Goal: Information Seeking & Learning: Check status

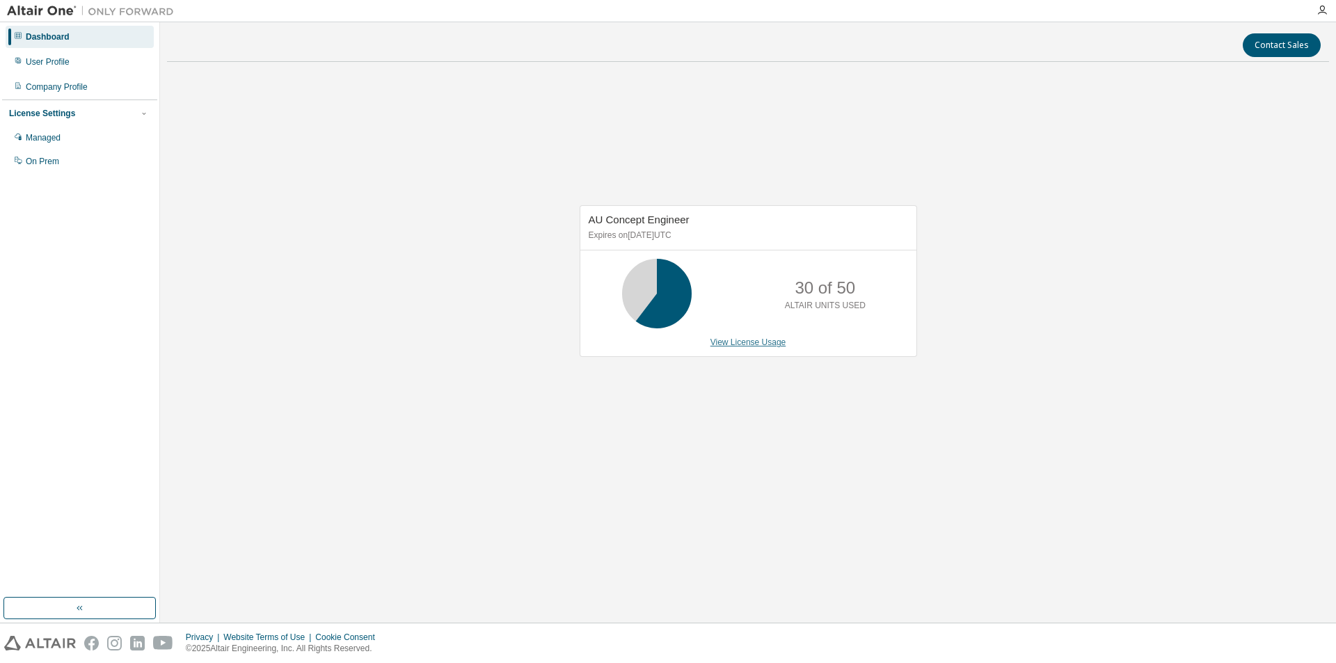
click at [739, 341] on link "View License Usage" at bounding box center [749, 343] width 76 height 10
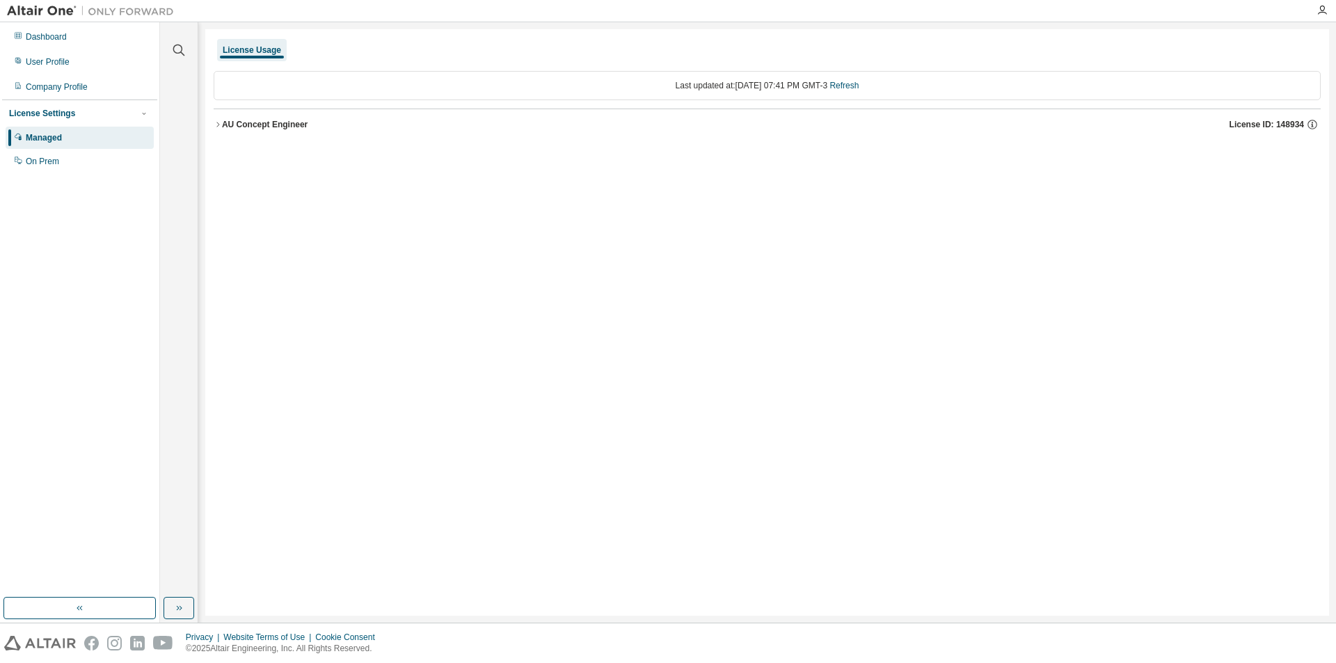
click at [256, 120] on div "AU Concept Engineer" at bounding box center [265, 124] width 86 height 11
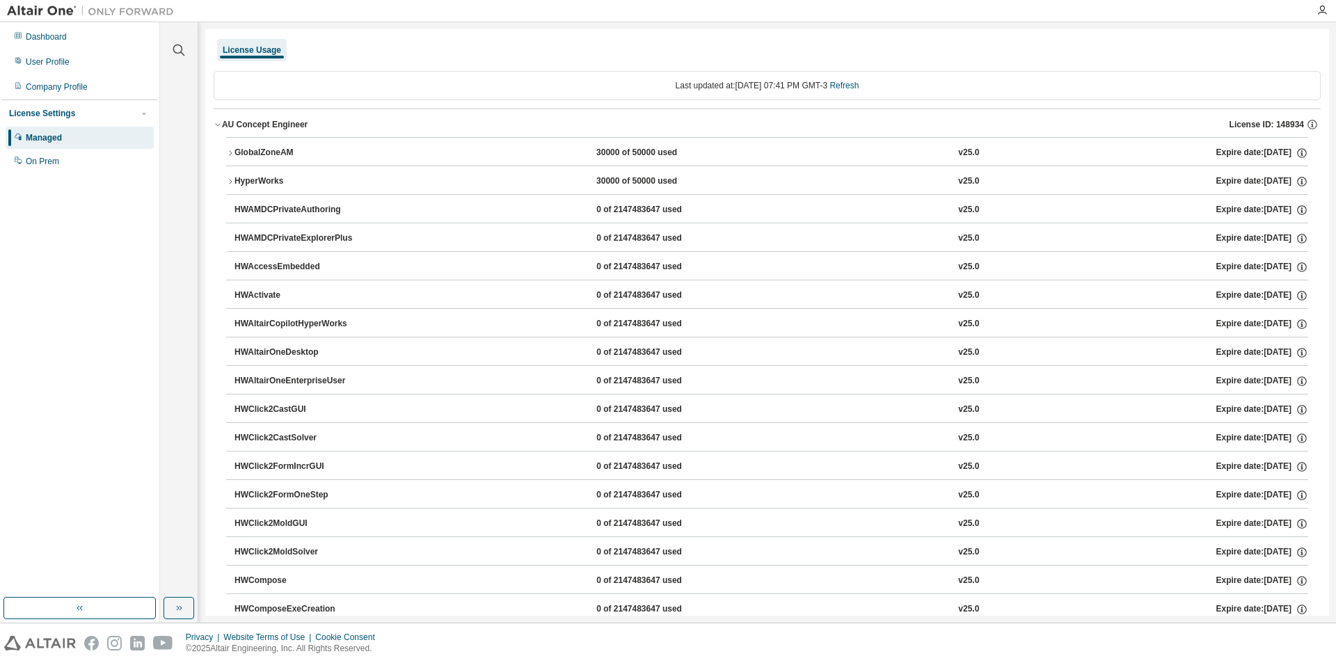
click at [246, 149] on div "GlobalZoneAM" at bounding box center [297, 153] width 125 height 13
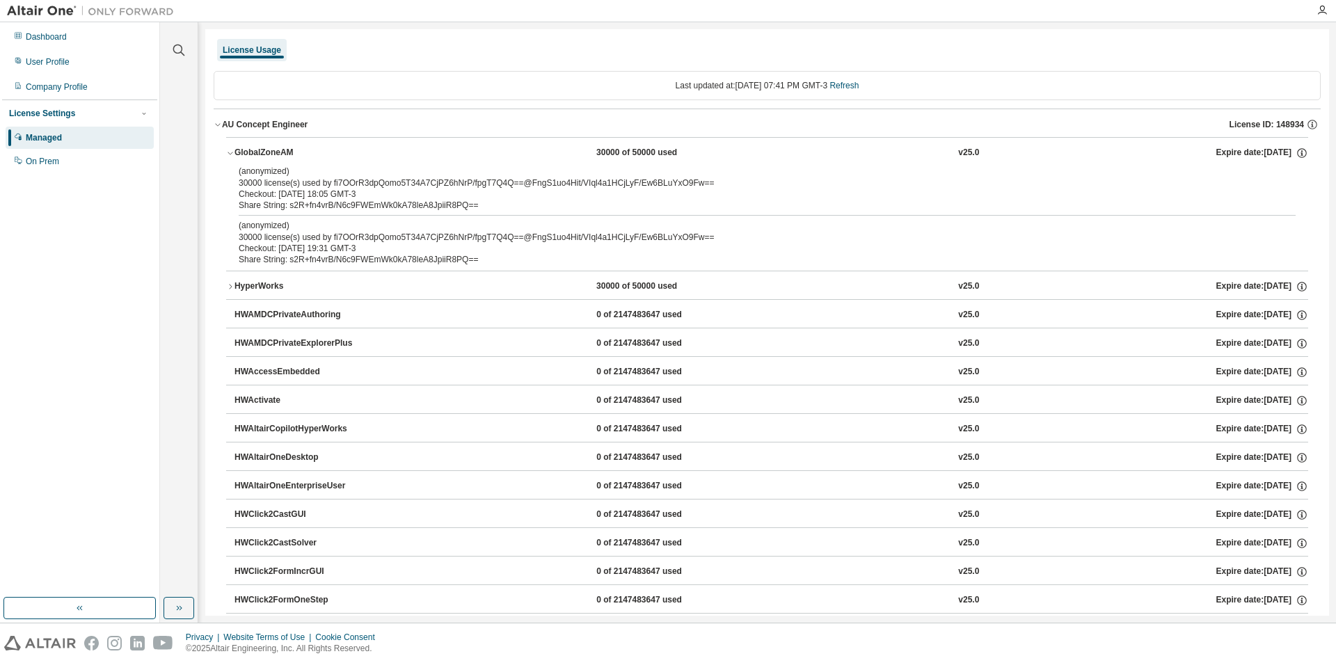
click at [228, 153] on icon "button" at bounding box center [230, 153] width 8 height 8
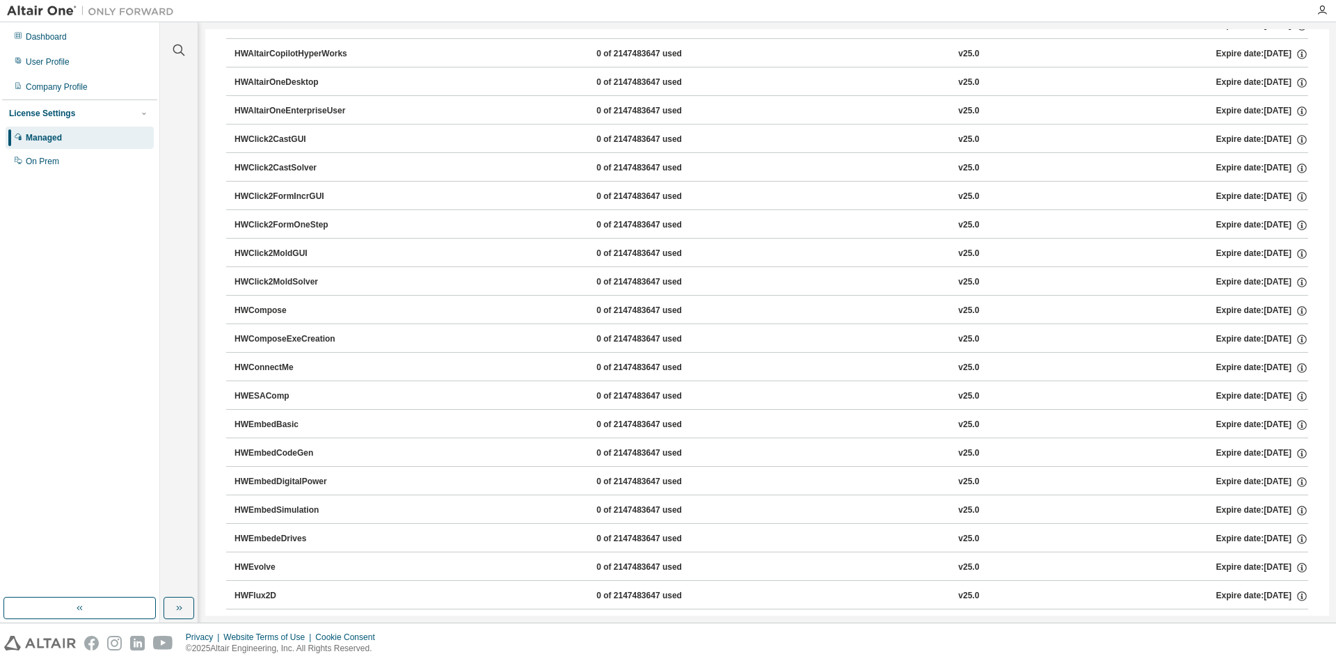
scroll to position [278, 0]
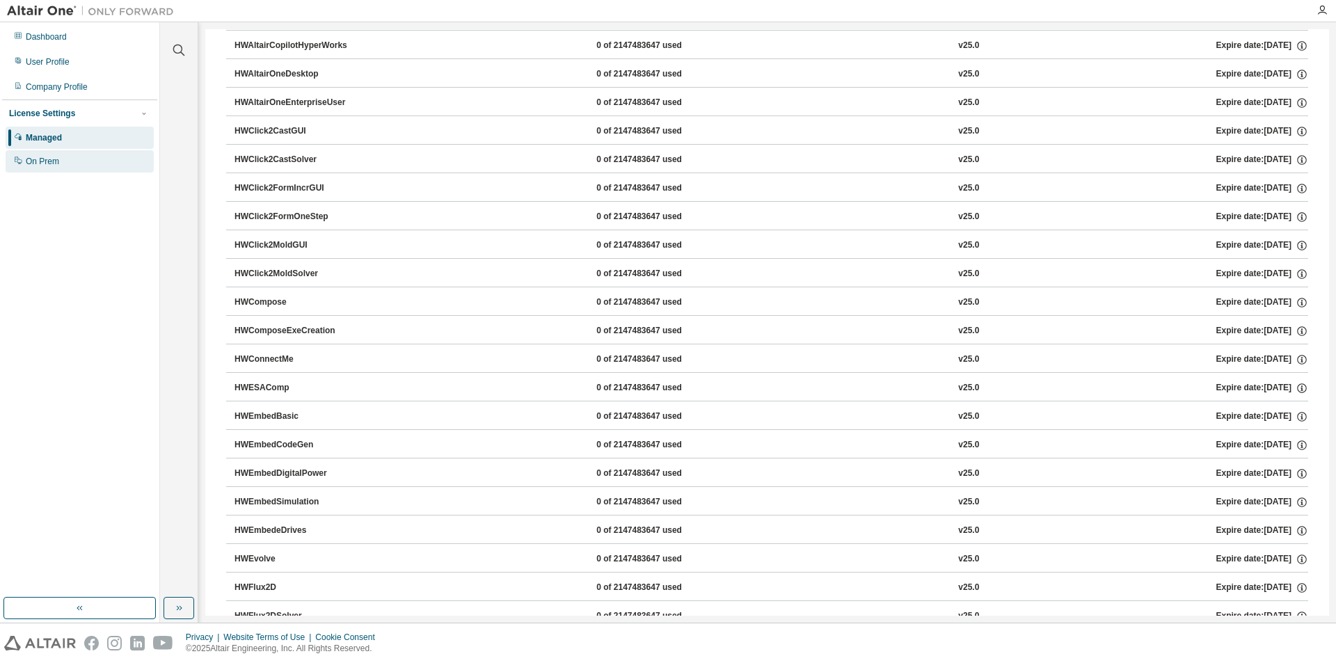
click at [50, 166] on div "On Prem" at bounding box center [42, 161] width 33 height 11
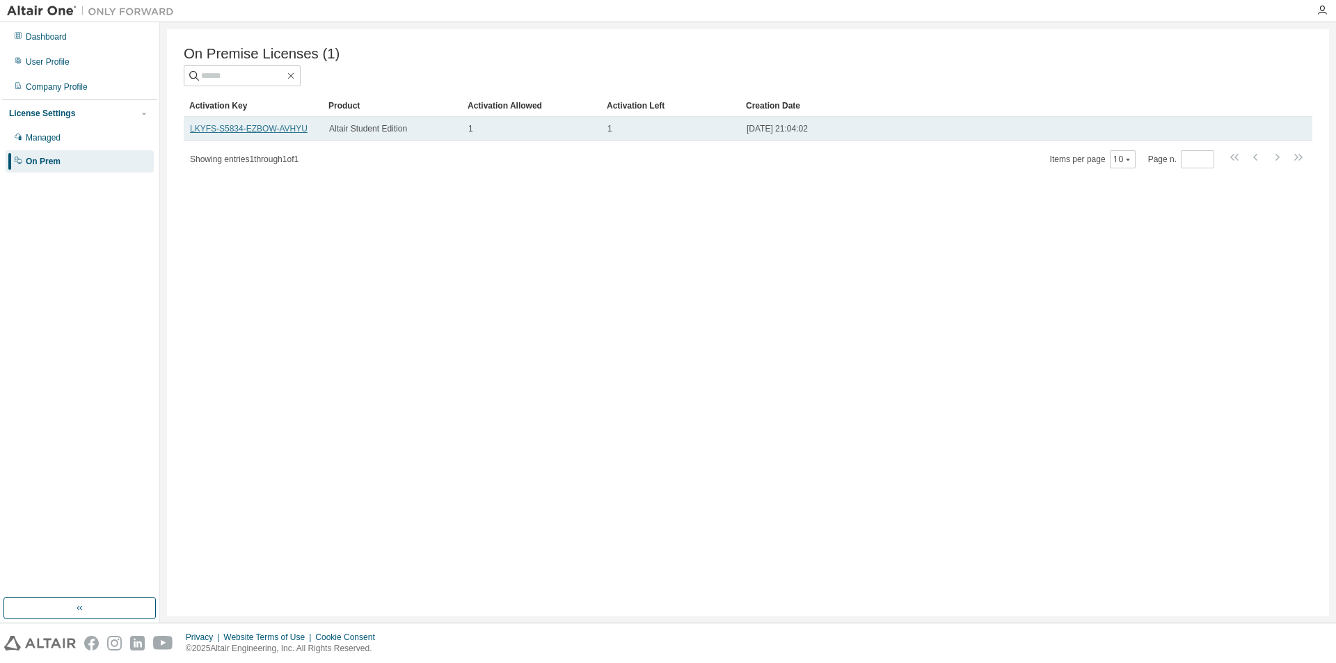
click at [280, 134] on link "LKYFS-S5834-EZBOW-AVHYU" at bounding box center [249, 129] width 118 height 10
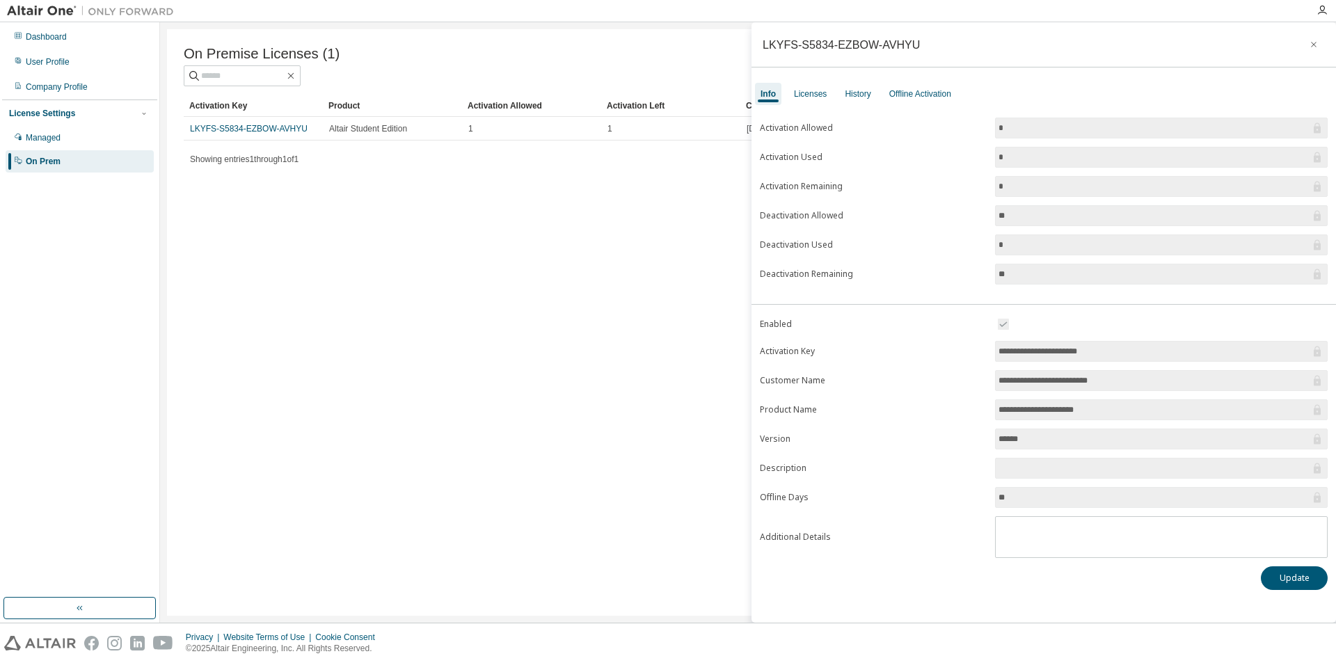
drag, startPoint x: 1114, startPoint y: 354, endPoint x: 992, endPoint y: 351, distance: 122.5
click at [992, 351] on form "**********" at bounding box center [1044, 437] width 568 height 242
click at [821, 88] on div "Licenses" at bounding box center [811, 94] width 44 height 22
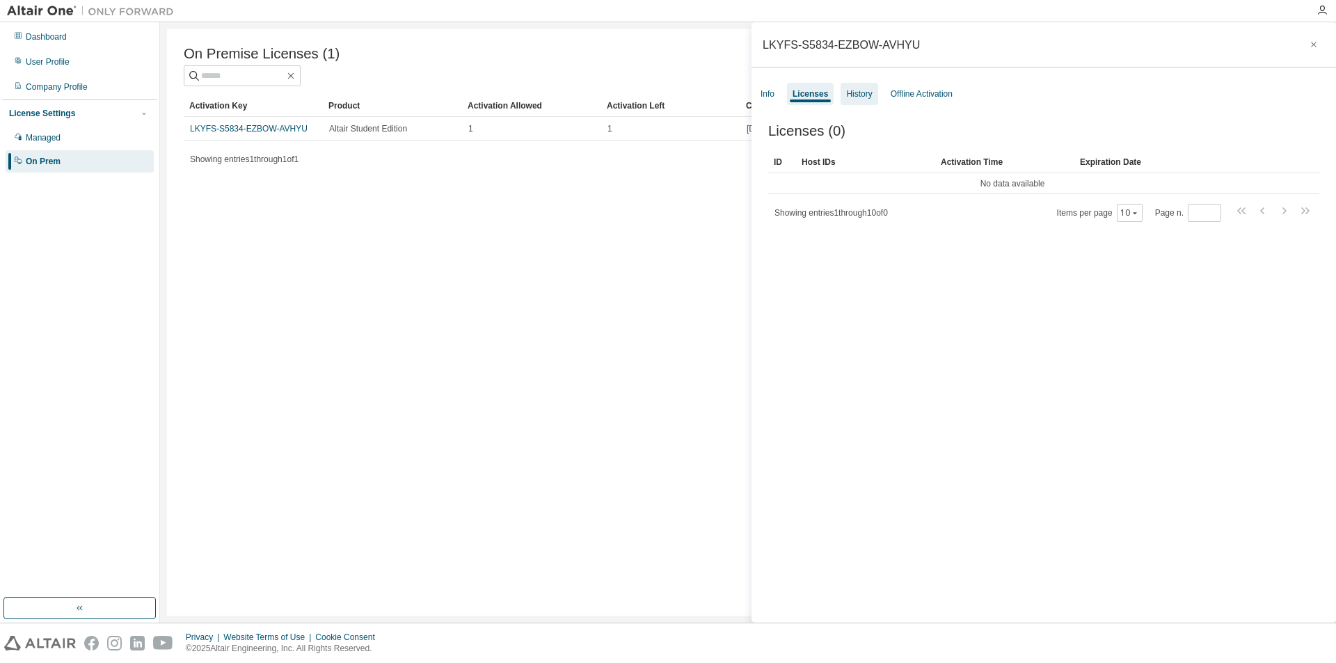
click at [873, 95] on div "History" at bounding box center [859, 94] width 37 height 22
click at [922, 95] on div "Offline Activation" at bounding box center [922, 93] width 62 height 11
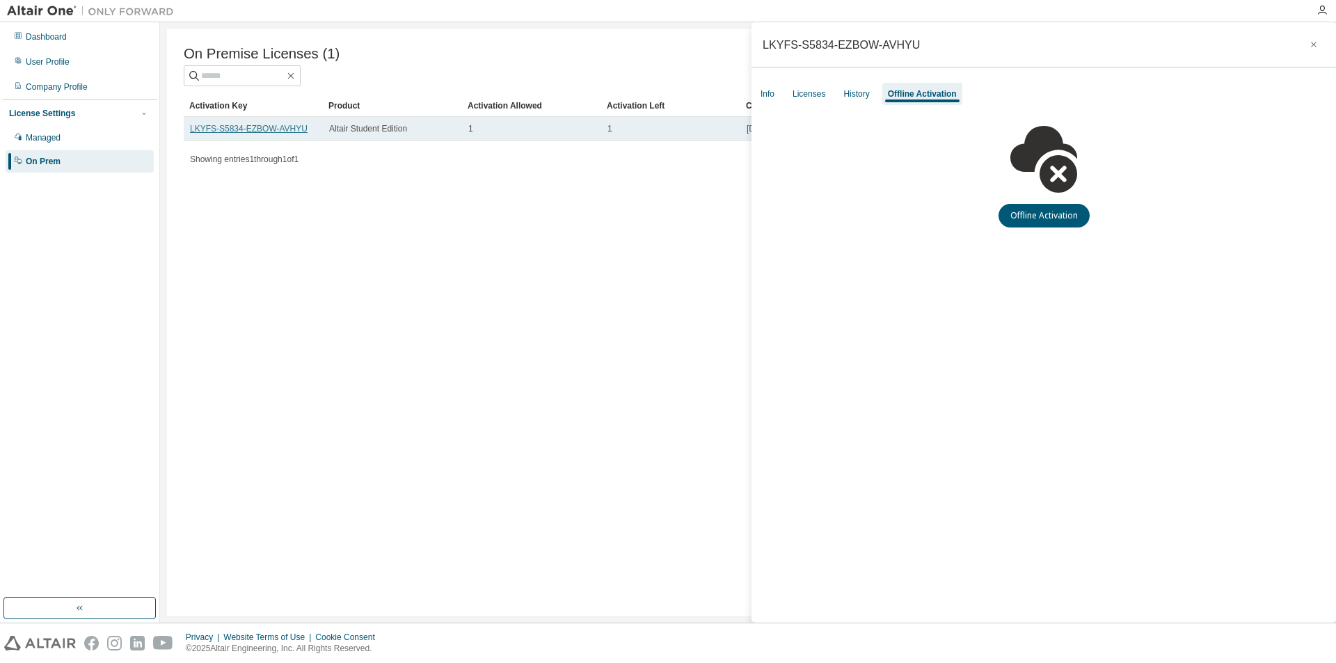
click at [233, 129] on link "LKYFS-S5834-EZBOW-AVHYU" at bounding box center [249, 129] width 118 height 10
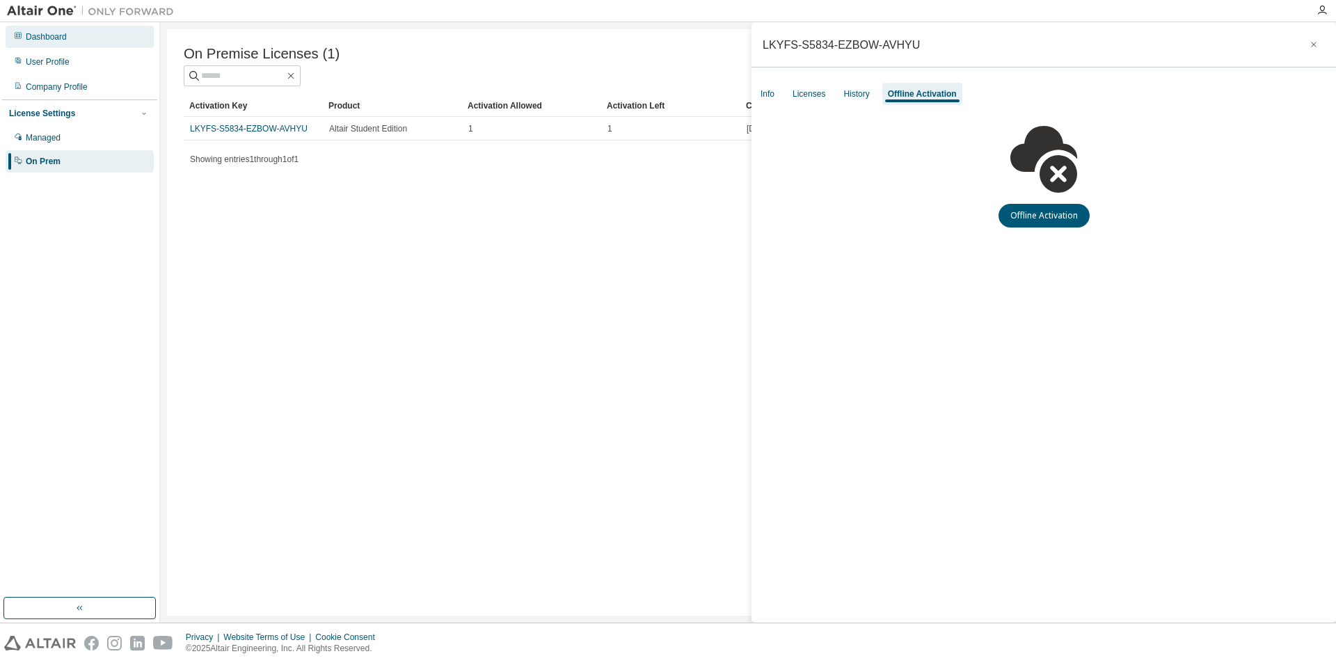
click at [40, 42] on div "Dashboard" at bounding box center [46, 36] width 41 height 11
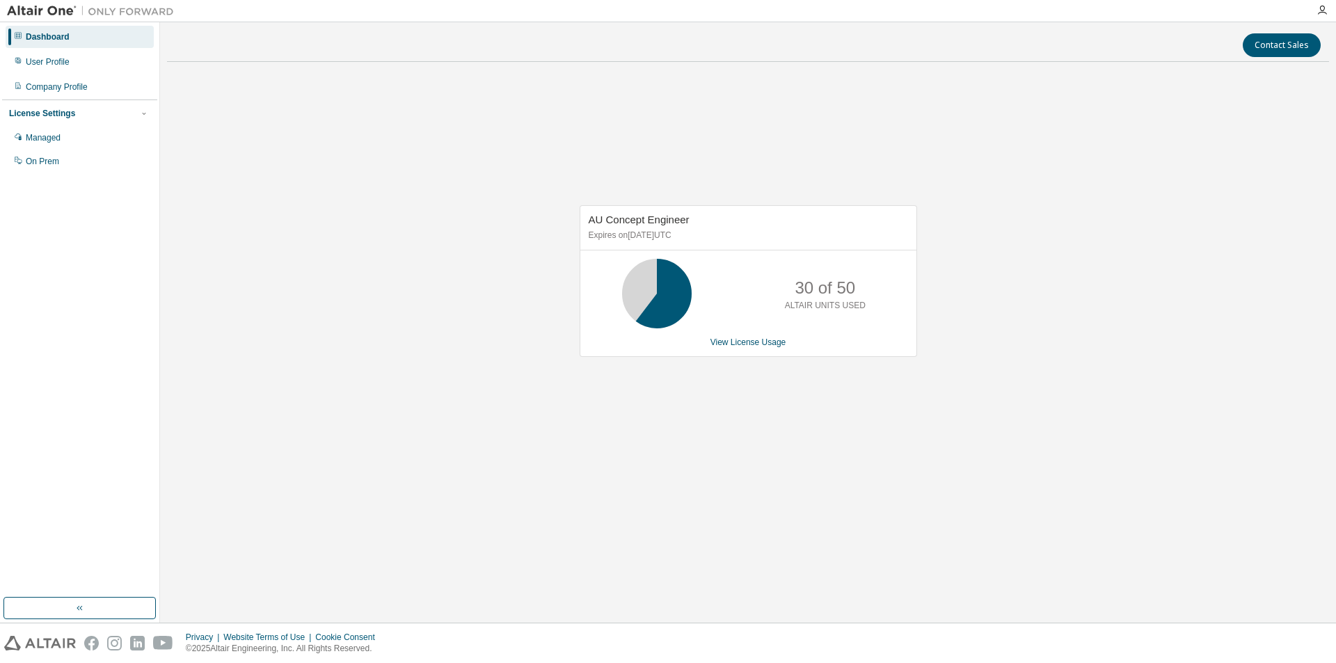
click at [1317, 4] on div at bounding box center [1322, 10] width 28 height 21
click at [1322, 8] on icon "button" at bounding box center [1322, 10] width 11 height 11
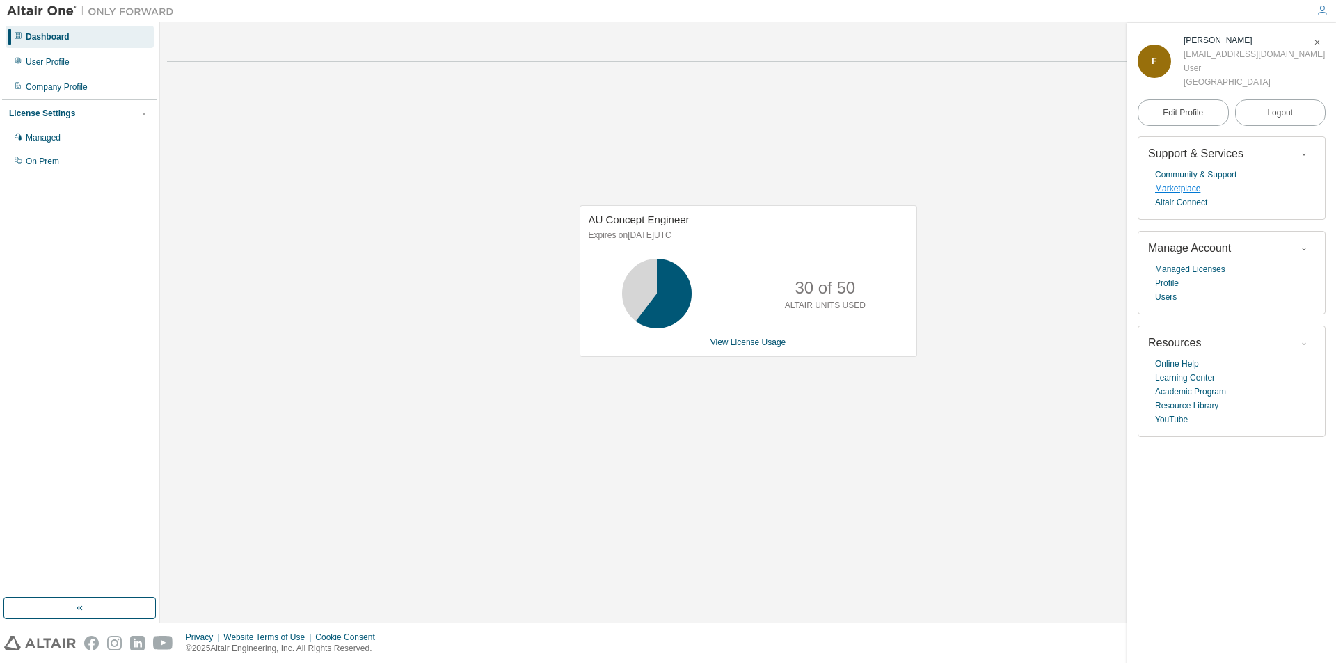
click at [1176, 189] on link "Marketplace" at bounding box center [1177, 189] width 45 height 14
